Goal: Information Seeking & Learning: Understand process/instructions

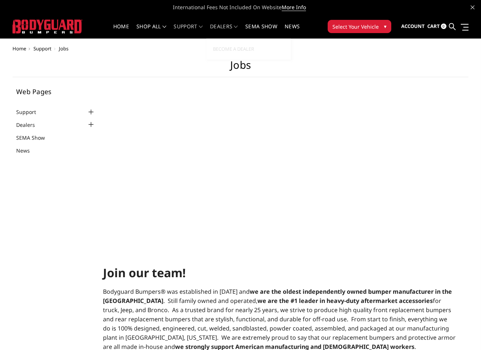
select select "US"
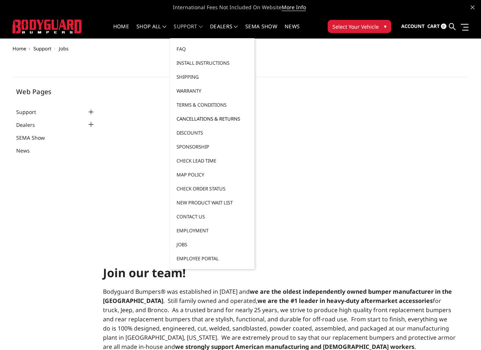
click at [202, 118] on link "Cancellations & Returns" at bounding box center [212, 119] width 79 height 14
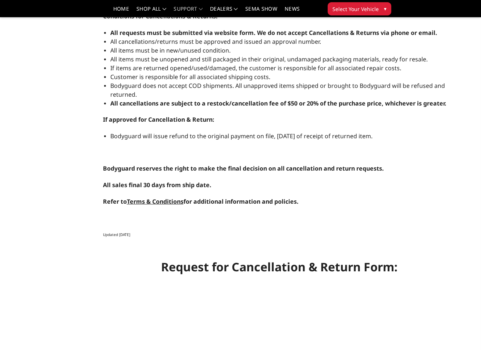
select select "US"
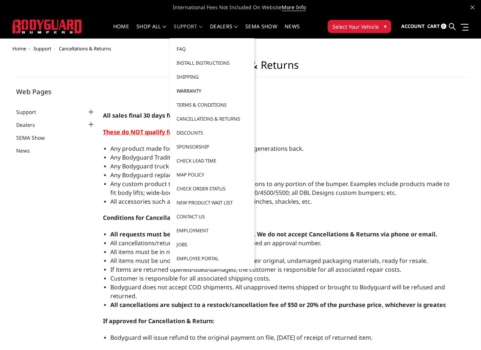
click at [185, 90] on link "Warranty" at bounding box center [212, 91] width 79 height 14
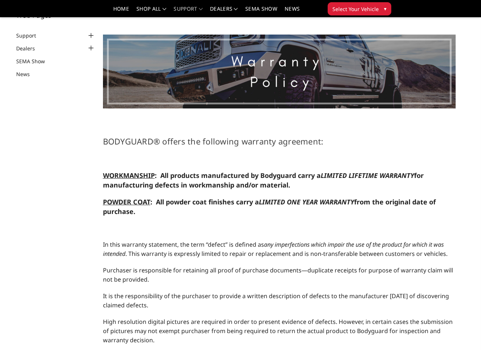
select select "US"
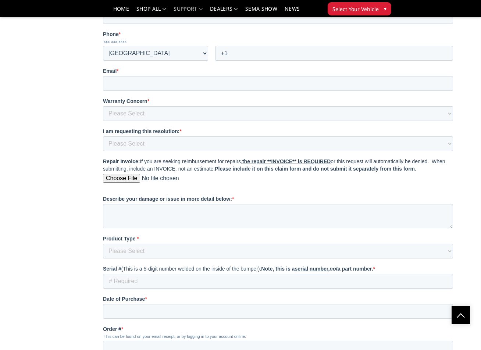
scroll to position [1029, 0]
